Goal: Information Seeking & Learning: Find specific fact

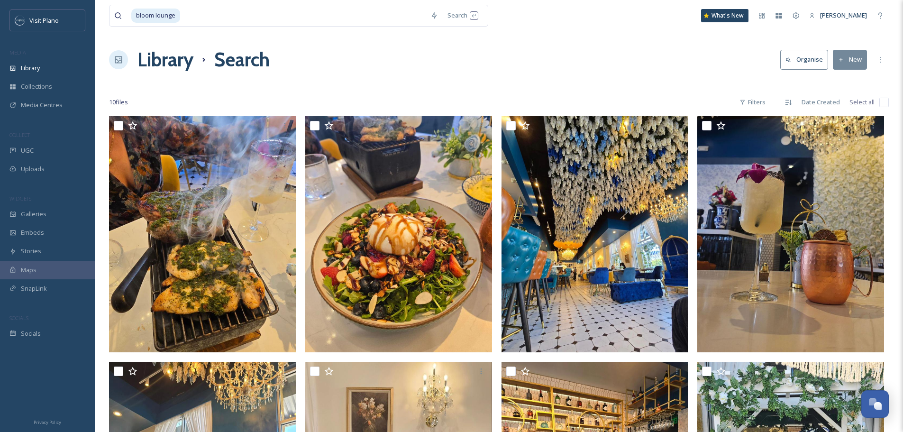
scroll to position [420, 0]
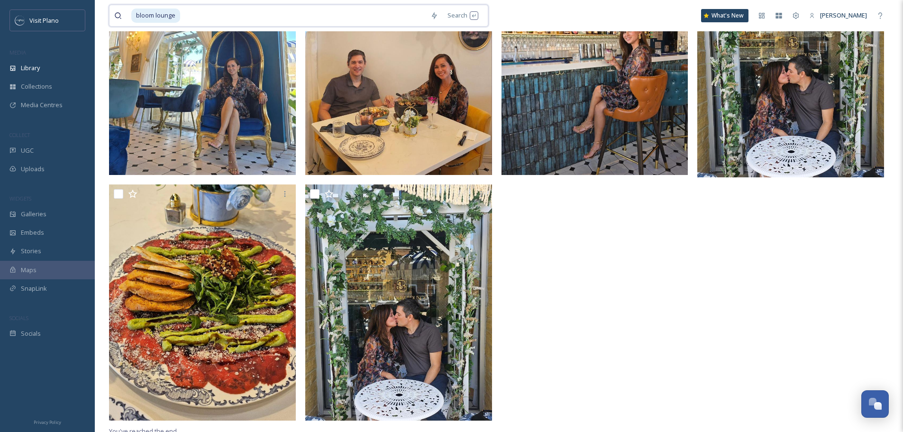
click at [192, 12] on input at bounding box center [303, 15] width 244 height 21
type input "b"
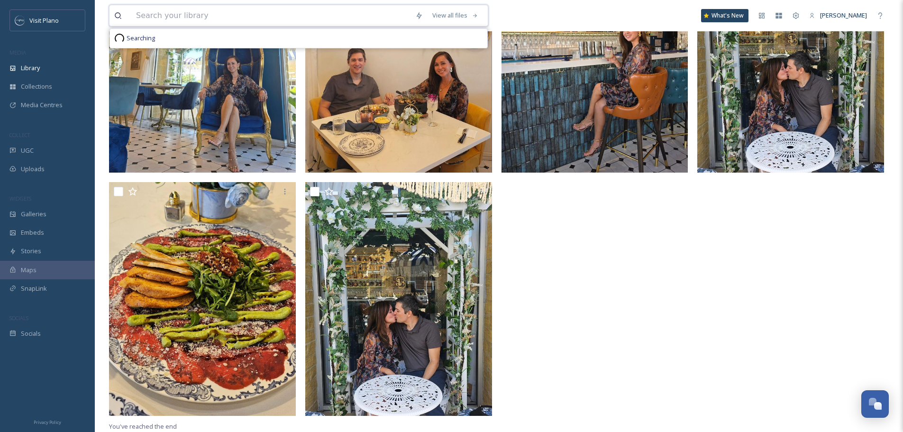
scroll to position [417, 0]
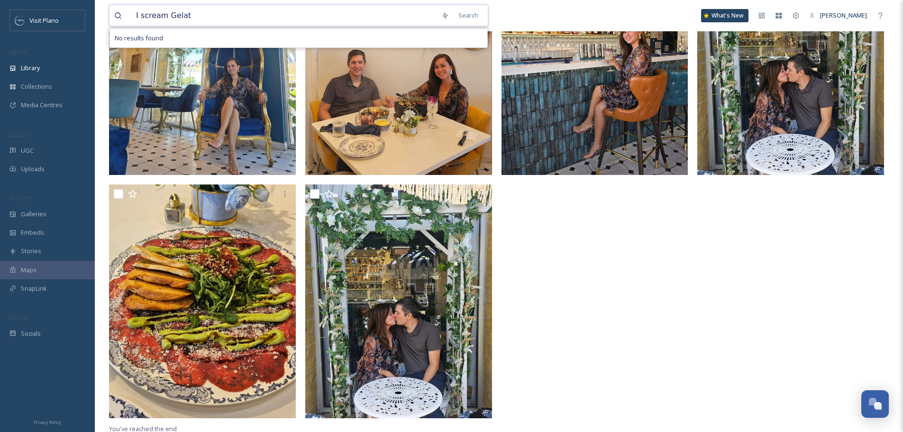
type input "I scream Gelato"
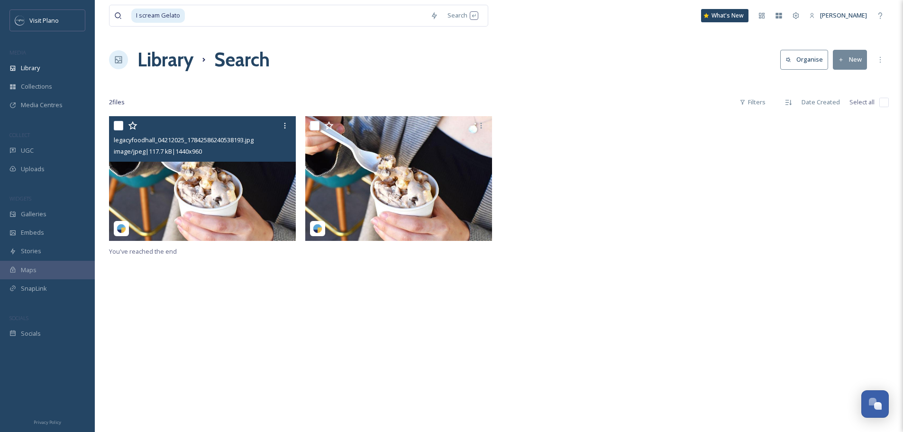
click at [211, 218] on img at bounding box center [202, 178] width 187 height 125
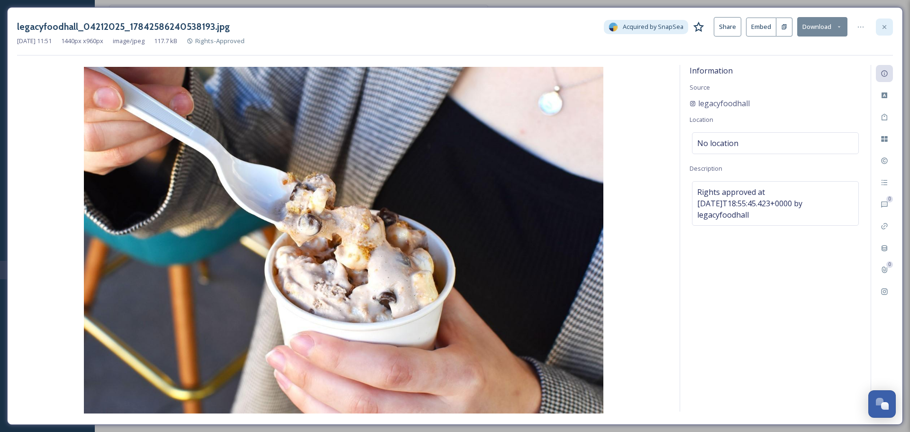
click at [878, 24] on div at bounding box center [884, 26] width 17 height 17
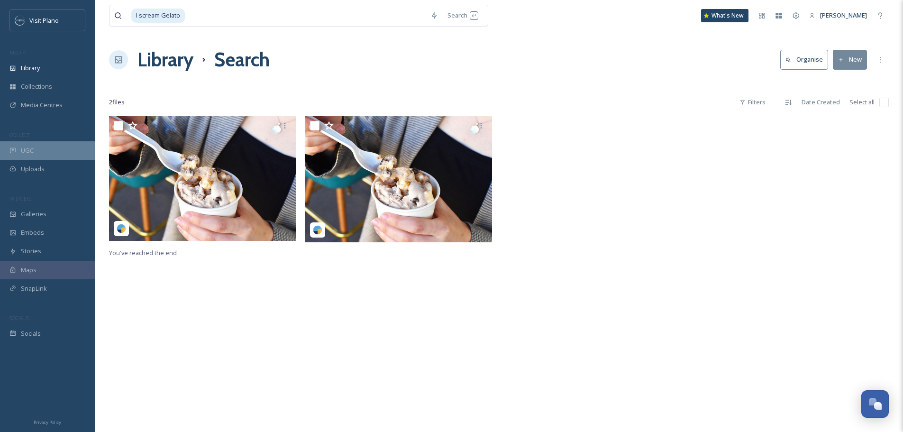
click at [43, 149] on div "UGC" at bounding box center [47, 150] width 95 height 18
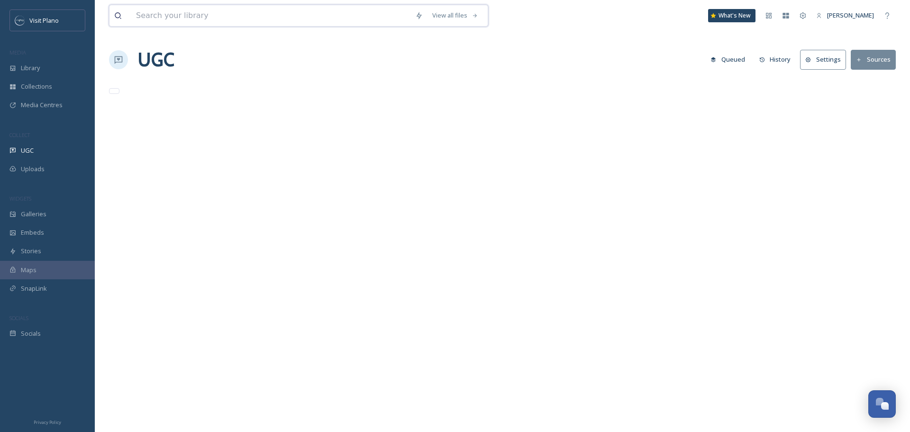
click at [156, 11] on input at bounding box center [270, 15] width 279 height 21
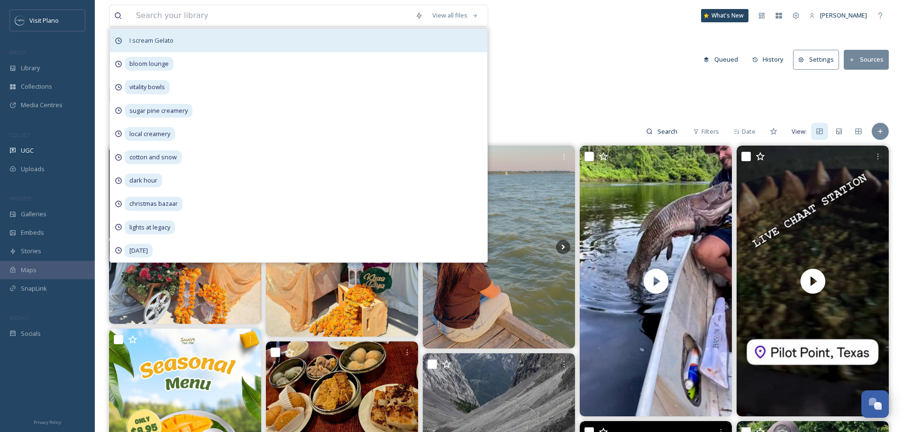
click at [157, 46] on span "I scream Gelato" at bounding box center [152, 41] width 54 height 14
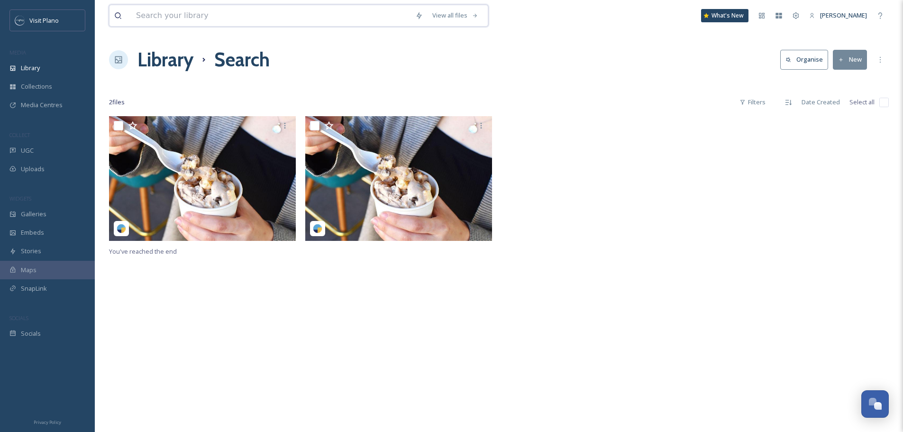
click at [154, 9] on input at bounding box center [270, 15] width 279 height 21
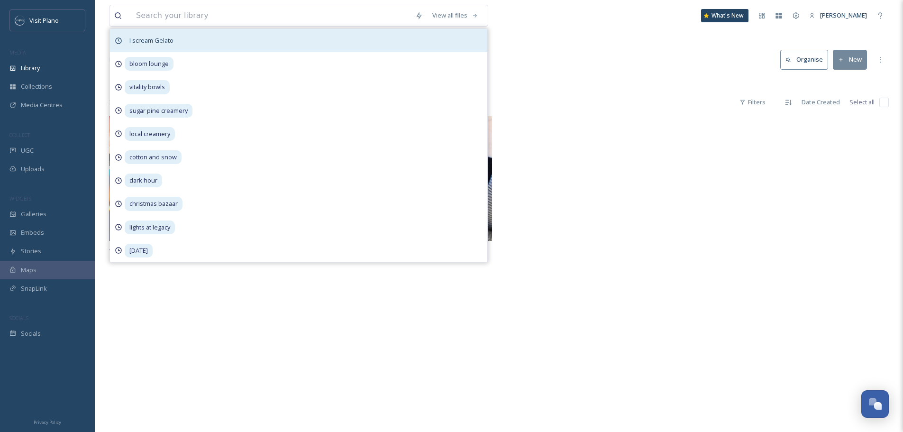
click at [145, 41] on span "I scream Gelato" at bounding box center [152, 41] width 54 height 14
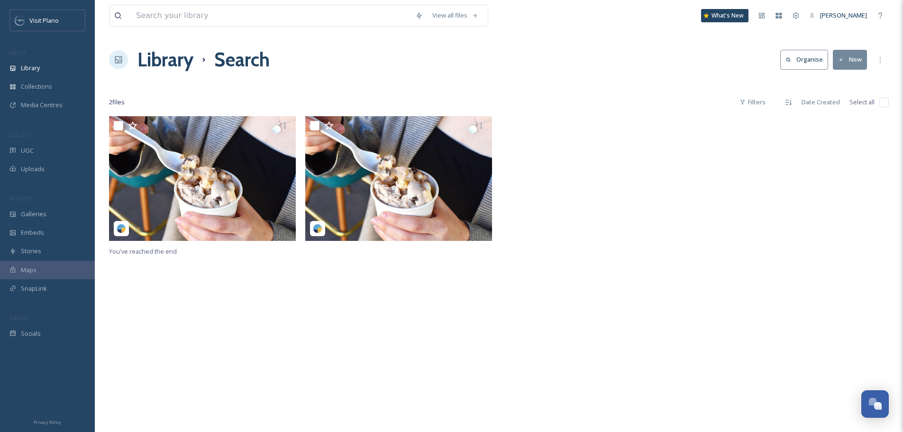
click at [640, 64] on div "Library Search Organise New" at bounding box center [498, 59] width 779 height 28
